Goal: Task Accomplishment & Management: Complete application form

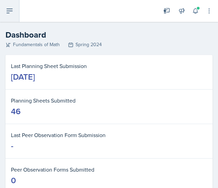
click at [11, 11] on icon at bounding box center [9, 11] width 5 height 4
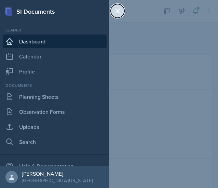
click at [117, 13] on icon at bounding box center [118, 11] width 8 height 8
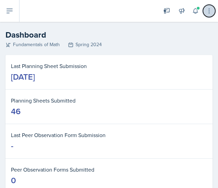
click at [207, 9] on icon at bounding box center [209, 11] width 7 height 7
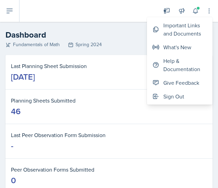
click at [105, 49] on header "Dashboard Fundamentals of Math Spring 2024" at bounding box center [109, 38] width 218 height 33
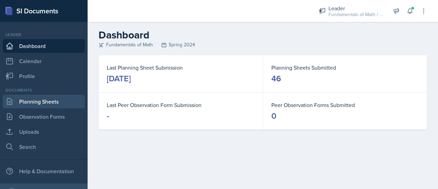
click at [29, 104] on link "Planning Sheets" at bounding box center [44, 101] width 82 height 14
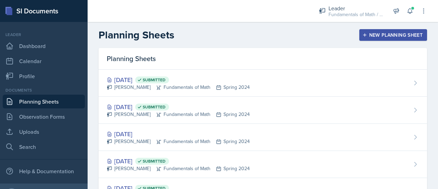
click at [373, 37] on div "New Planning Sheet" at bounding box center [393, 34] width 59 height 5
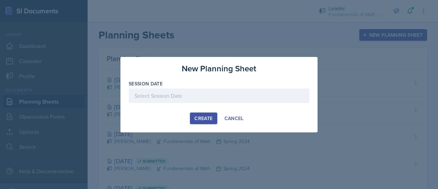
click at [203, 118] on div "Create" at bounding box center [203, 117] width 18 height 5
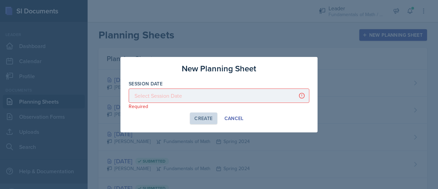
click at [199, 98] on div at bounding box center [219, 95] width 181 height 14
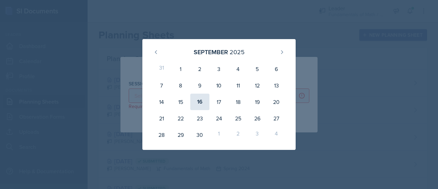
click at [202, 107] on div "16" at bounding box center [199, 101] width 19 height 16
type input "[DATE]"
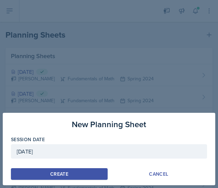
click at [30, 173] on button "Create" at bounding box center [59, 174] width 97 height 12
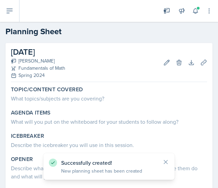
click at [71, 106] on div "Topic/Content Covered What topics/subjects are you covering? Agenda items What …" at bounding box center [109, 168] width 196 height 167
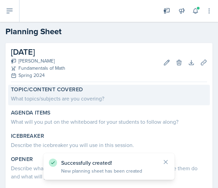
click at [68, 99] on div "What topics/subjects are you covering?" at bounding box center [109, 98] width 196 height 8
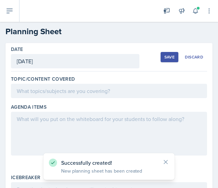
click at [59, 89] on div at bounding box center [109, 91] width 196 height 14
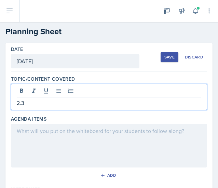
click at [64, 130] on div at bounding box center [109, 146] width 196 height 44
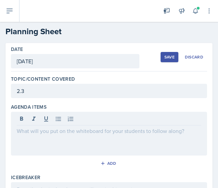
click at [88, 125] on div at bounding box center [109, 119] width 185 height 11
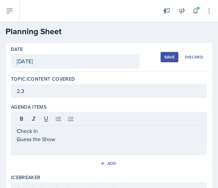
click at [68, 138] on p "Guess the Show" at bounding box center [109, 139] width 185 height 8
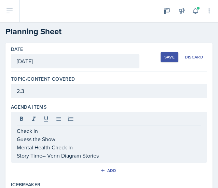
scroll to position [12, 0]
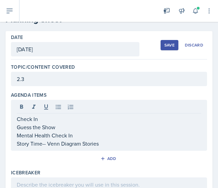
click at [107, 144] on p "Story Time-- Venn Diagram Stories" at bounding box center [109, 144] width 185 height 8
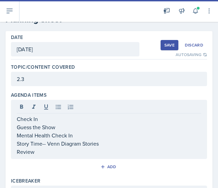
click at [53, 150] on p "Review" at bounding box center [109, 152] width 185 height 8
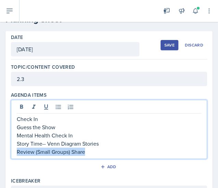
drag, startPoint x: 91, startPoint y: 151, endPoint x: 10, endPoint y: 151, distance: 81.5
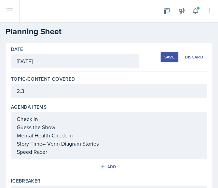
click at [73, 153] on p "Speed Racer" at bounding box center [109, 152] width 185 height 8
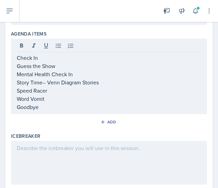
click at [73, 153] on div at bounding box center [109, 163] width 196 height 44
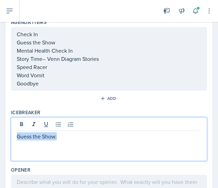
drag, startPoint x: 64, startPoint y: 135, endPoint x: 15, endPoint y: 136, distance: 48.6
click at [15, 136] on div "Guess the Show:" at bounding box center [109, 139] width 196 height 44
click at [72, 142] on p at bounding box center [109, 145] width 185 height 8
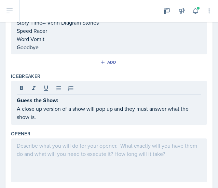
click at [35, 160] on div at bounding box center [109, 161] width 196 height 44
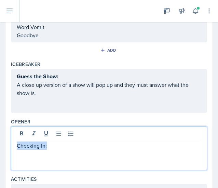
drag, startPoint x: 42, startPoint y: 145, endPoint x: 8, endPoint y: 145, distance: 33.9
click at [8, 145] on div "Date [DATE] [DATE] 31 1 2 3 4 5 6 7 8 9 10 11 12 13 14 15 16 17 18 19 20 21 22 …" at bounding box center [108, 114] width 207 height 408
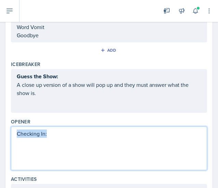
scroll to position [121, 0]
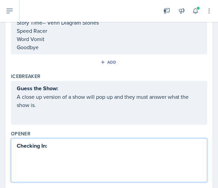
click at [64, 160] on div "Checking In:" at bounding box center [109, 161] width 196 height 44
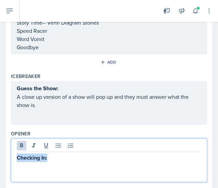
scroll to position [133, 0]
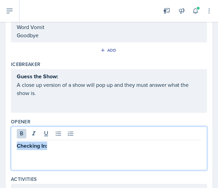
click at [61, 154] on div "Checking In:" at bounding box center [109, 149] width 196 height 44
click at [60, 142] on p "Checking In:" at bounding box center [109, 146] width 185 height 9
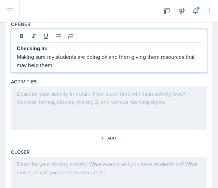
scroll to position [231, 0]
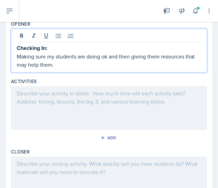
click at [74, 106] on div at bounding box center [109, 108] width 196 height 44
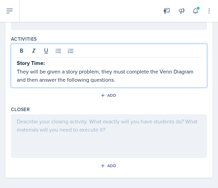
scroll to position [278, 0]
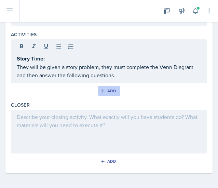
click at [109, 94] on button "Add" at bounding box center [109, 91] width 22 height 10
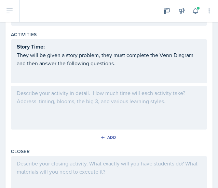
click at [88, 103] on div at bounding box center [109, 108] width 196 height 44
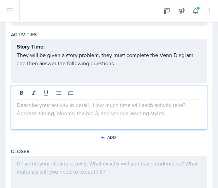
scroll to position [290, 0]
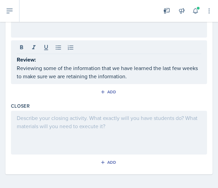
click at [73, 124] on div at bounding box center [109, 133] width 196 height 44
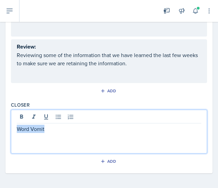
drag, startPoint x: 50, startPoint y: 129, endPoint x: -1, endPoint y: 135, distance: 51.0
click at [0, 135] on html "SI Documents Leader Dashboard Calendar Profile Documents Planning Sheets Observ…" at bounding box center [109, 94] width 218 height 188
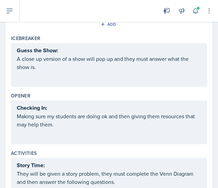
scroll to position [0, 0]
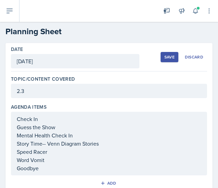
click at [165, 54] on div "Save" at bounding box center [170, 56] width 10 height 5
